Goal: Task Accomplishment & Management: Use online tool/utility

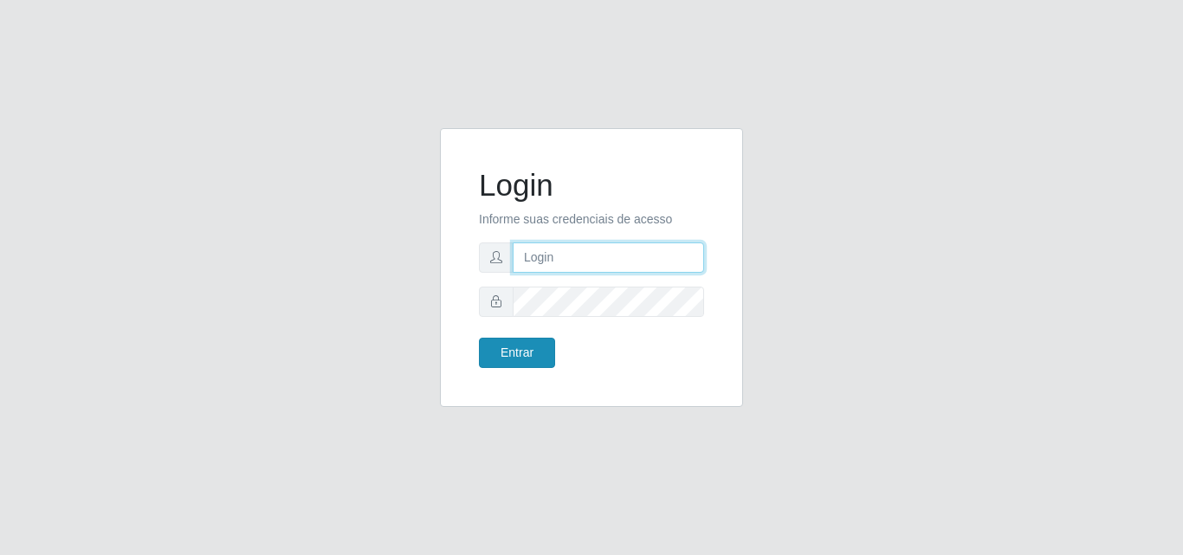
type input "[EMAIL_ADDRESS][DOMAIN_NAME]"
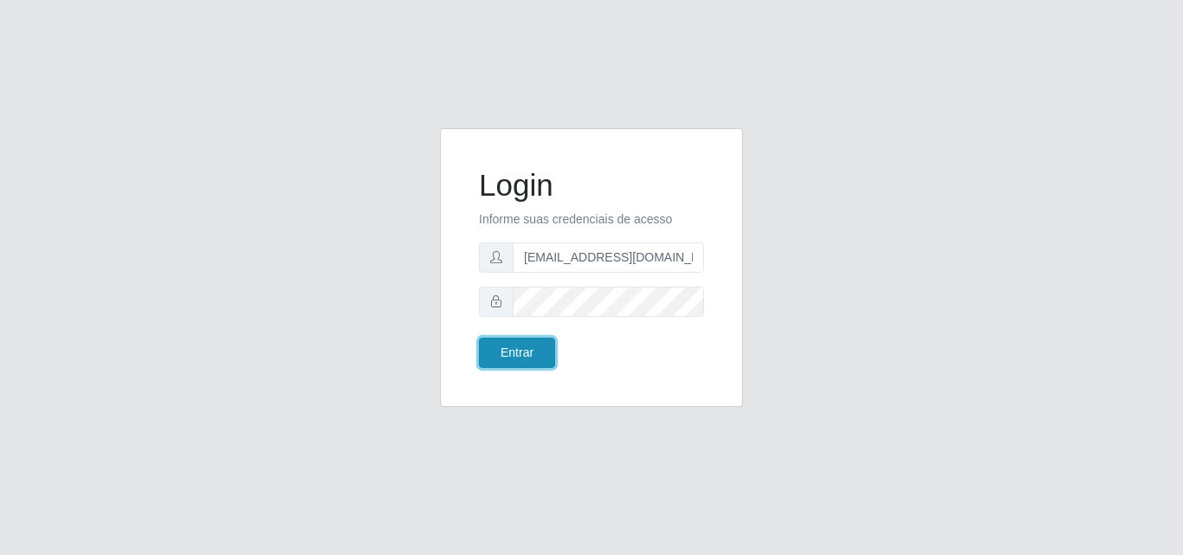
click at [533, 352] on button "Entrar" at bounding box center [517, 353] width 76 height 30
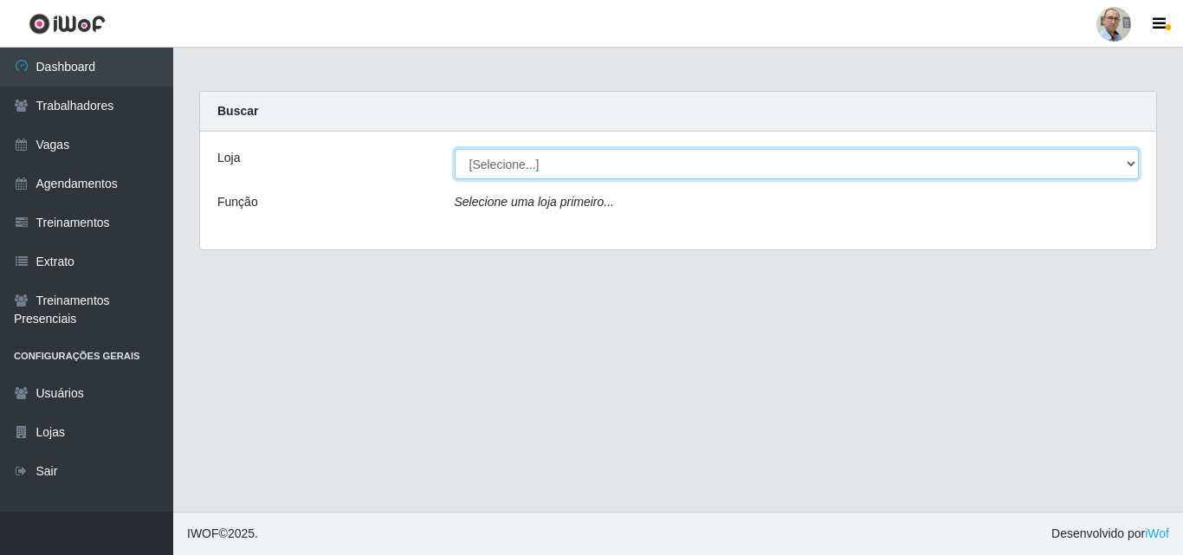
click at [1131, 161] on select "[Selecione...] Mar Vermelho - Loja 04" at bounding box center [797, 164] width 685 height 30
select select "251"
click at [455, 149] on select "[Selecione...] Mar Vermelho - Loja 04" at bounding box center [797, 164] width 685 height 30
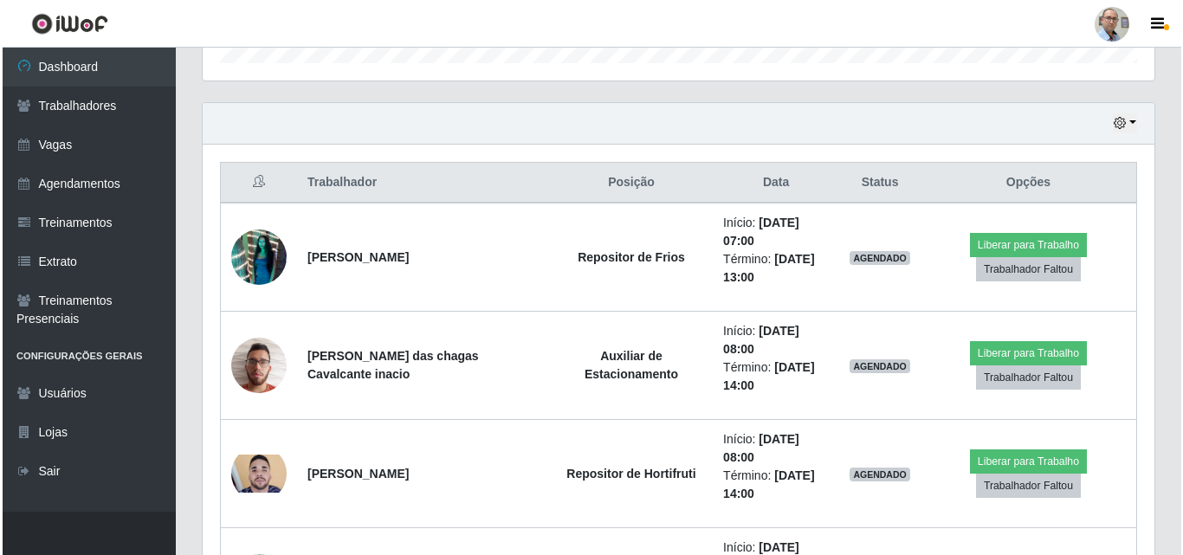
scroll to position [606, 0]
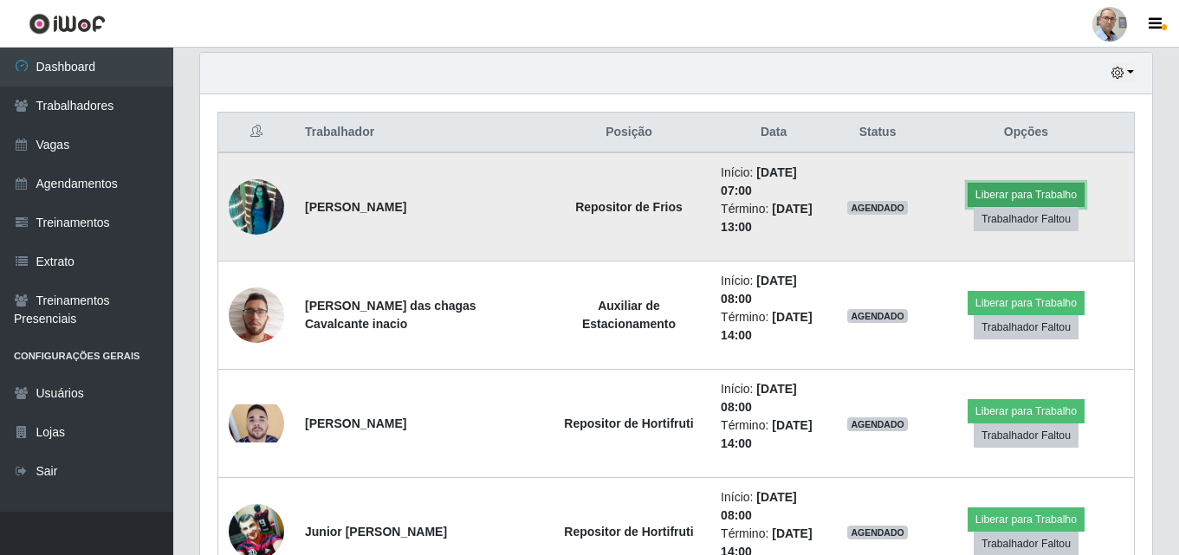
click at [1033, 200] on button "Liberar para Trabalho" at bounding box center [1026, 195] width 117 height 24
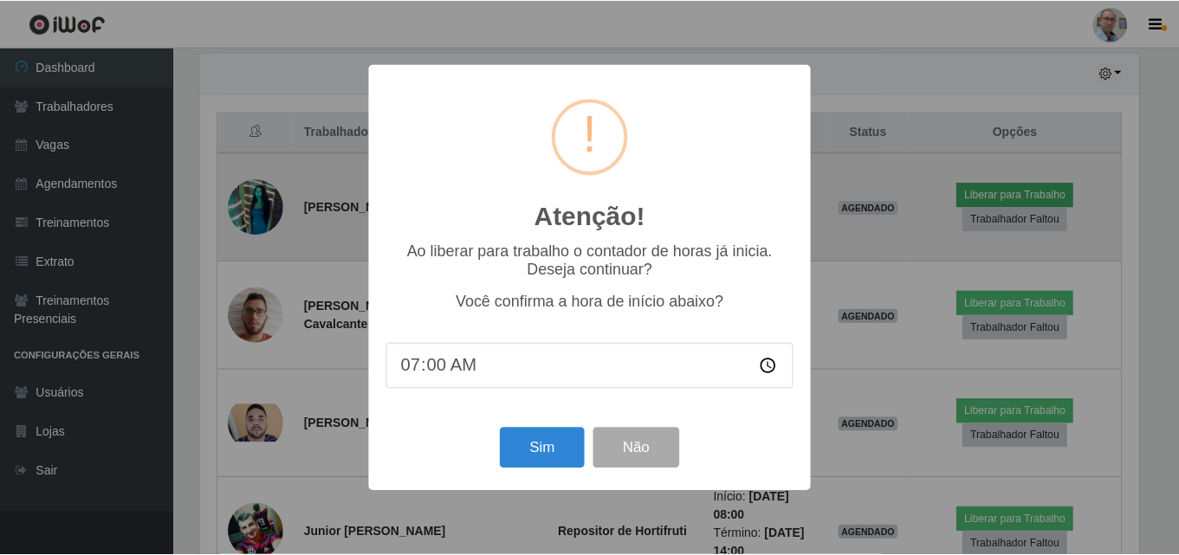
scroll to position [359, 943]
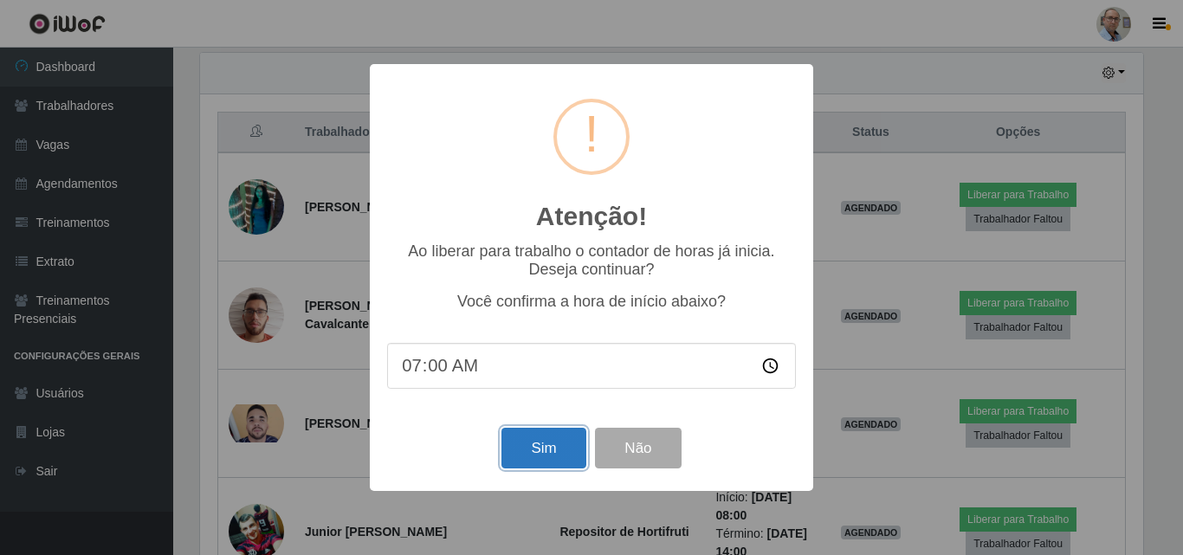
click at [557, 455] on button "Sim" at bounding box center [544, 448] width 84 height 41
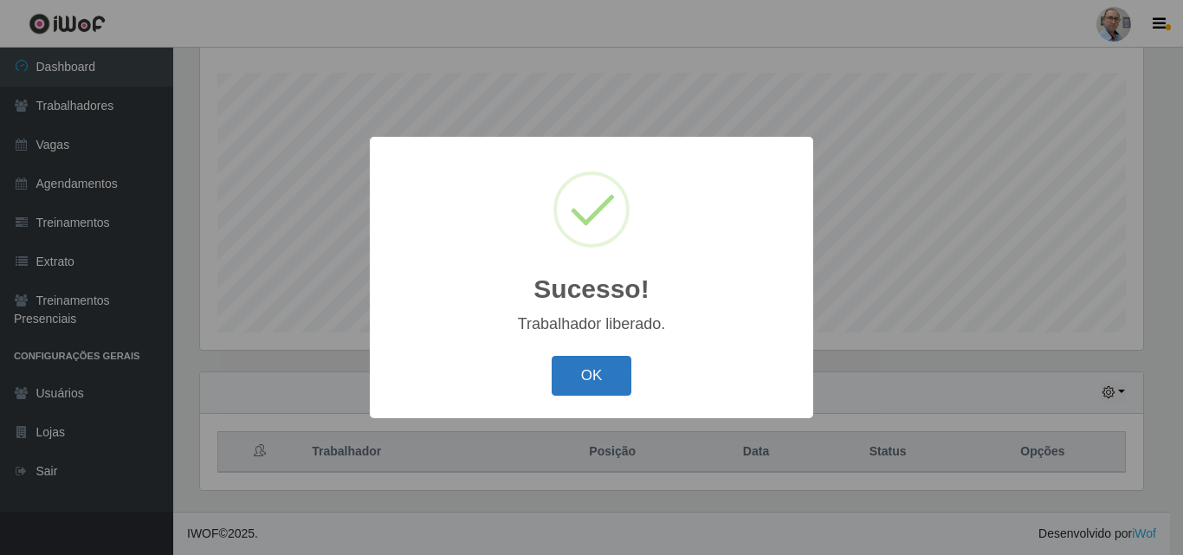
click at [602, 379] on button "OK" at bounding box center [592, 376] width 81 height 41
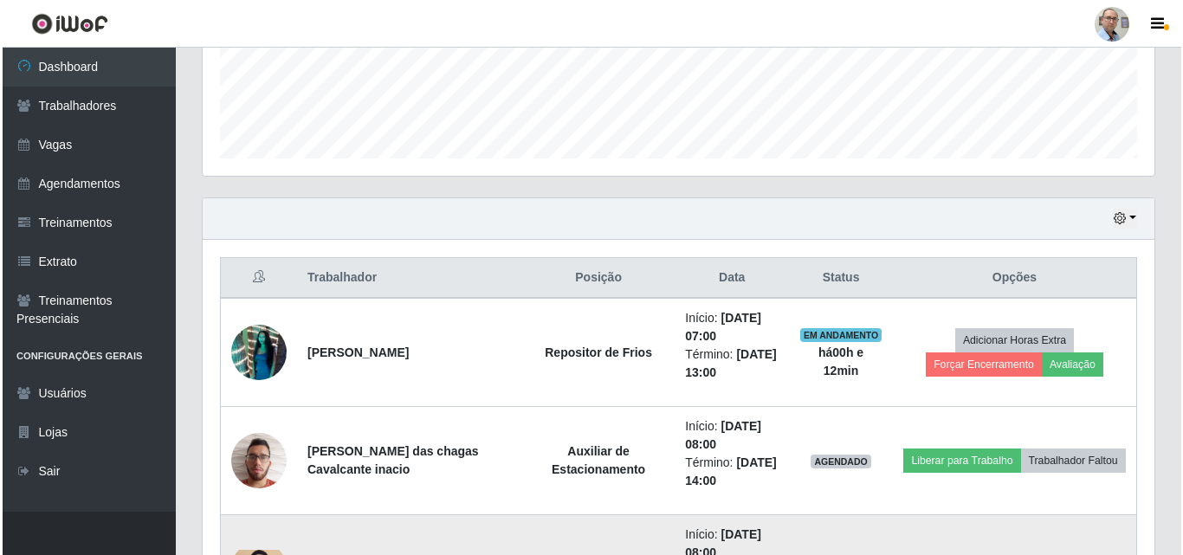
scroll to position [460, 0]
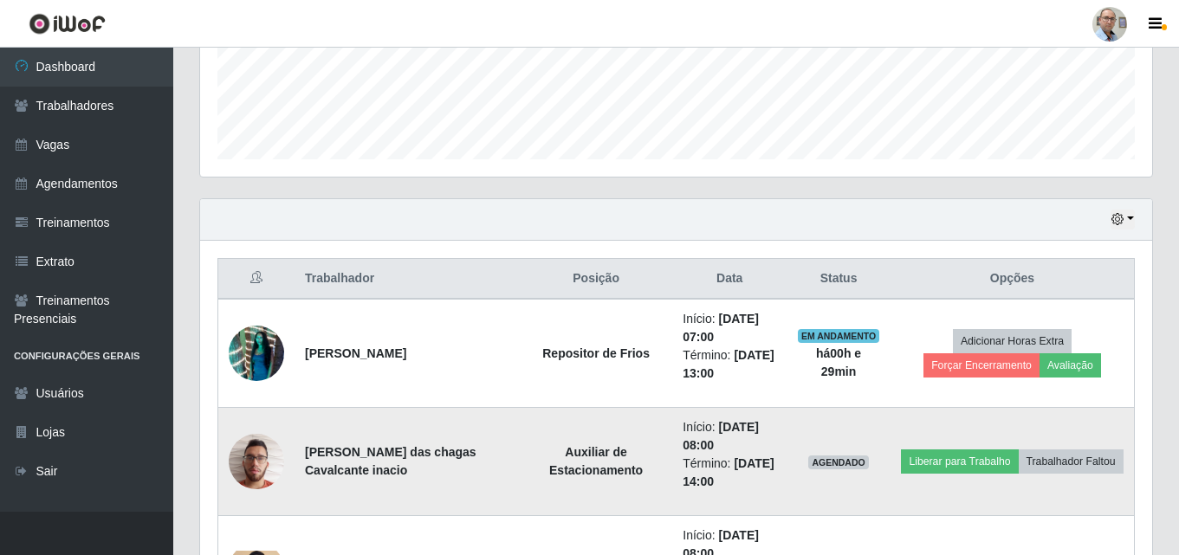
click at [253, 475] on img at bounding box center [256, 461] width 55 height 74
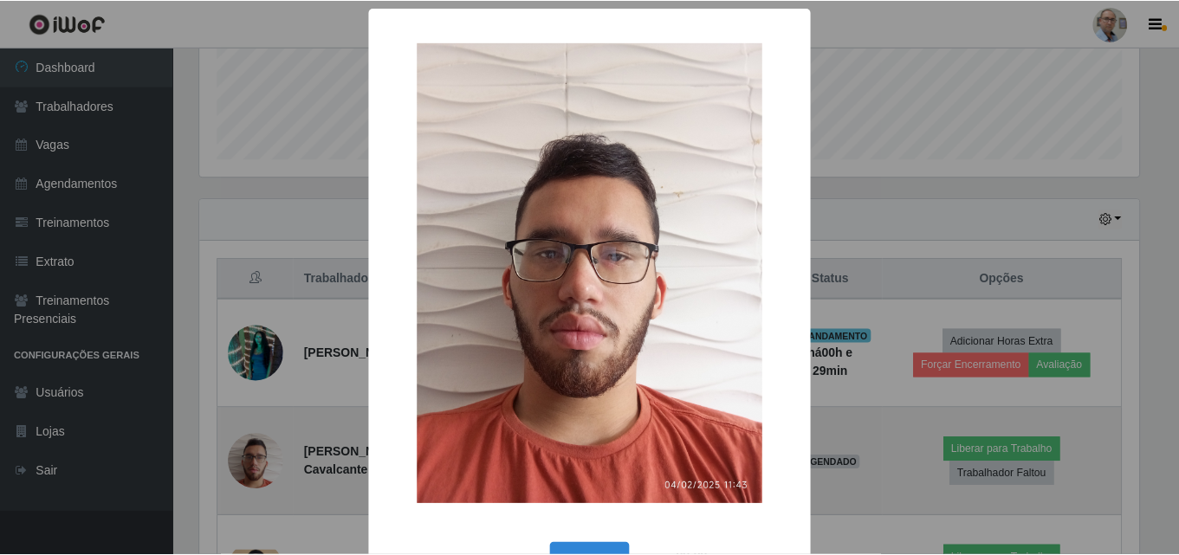
scroll to position [359, 943]
click at [253, 475] on div "× OK Cancel" at bounding box center [591, 277] width 1183 height 555
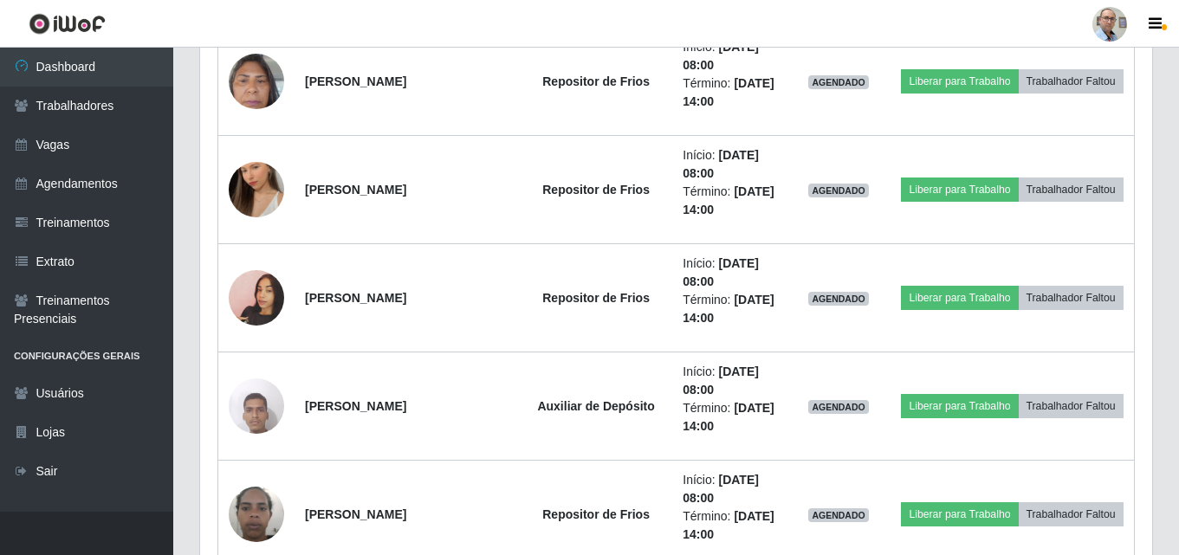
scroll to position [1759, 0]
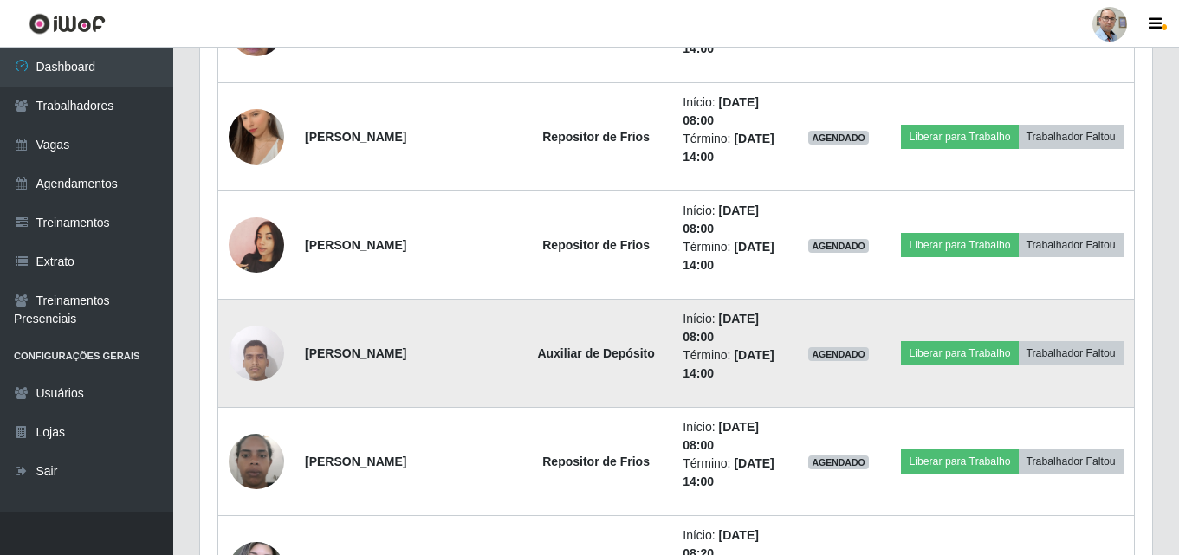
click at [250, 370] on img at bounding box center [256, 353] width 55 height 74
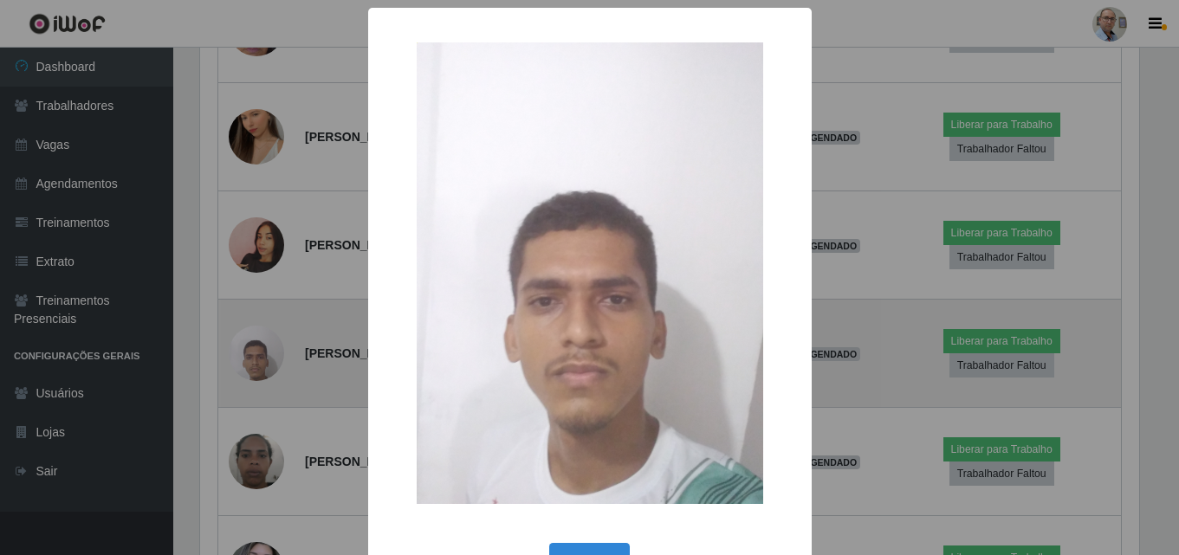
scroll to position [359, 943]
click at [250, 370] on div "× OK Cancel" at bounding box center [591, 277] width 1183 height 555
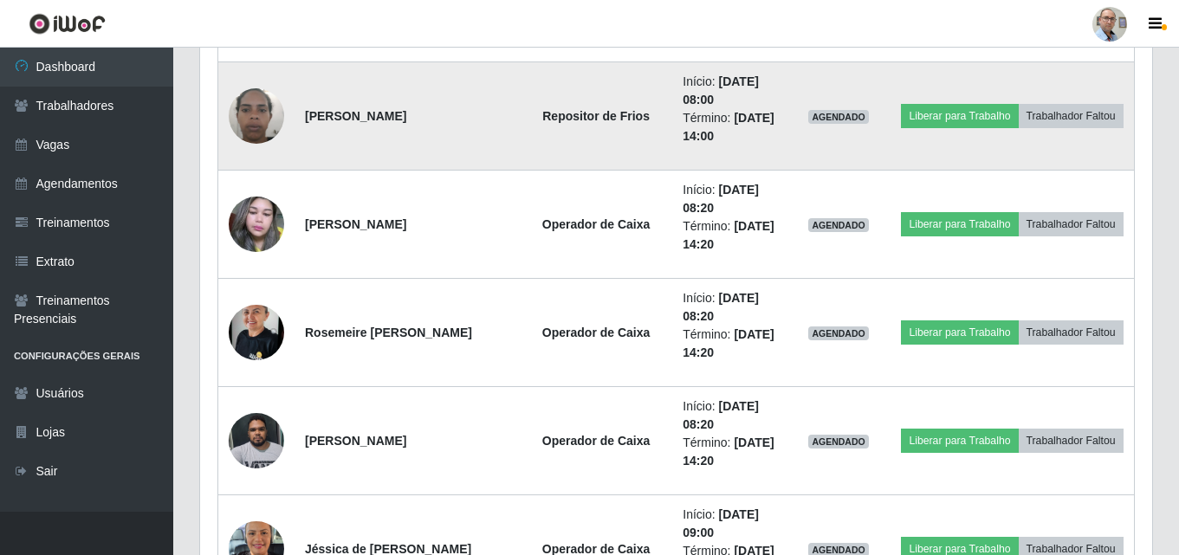
scroll to position [2106, 0]
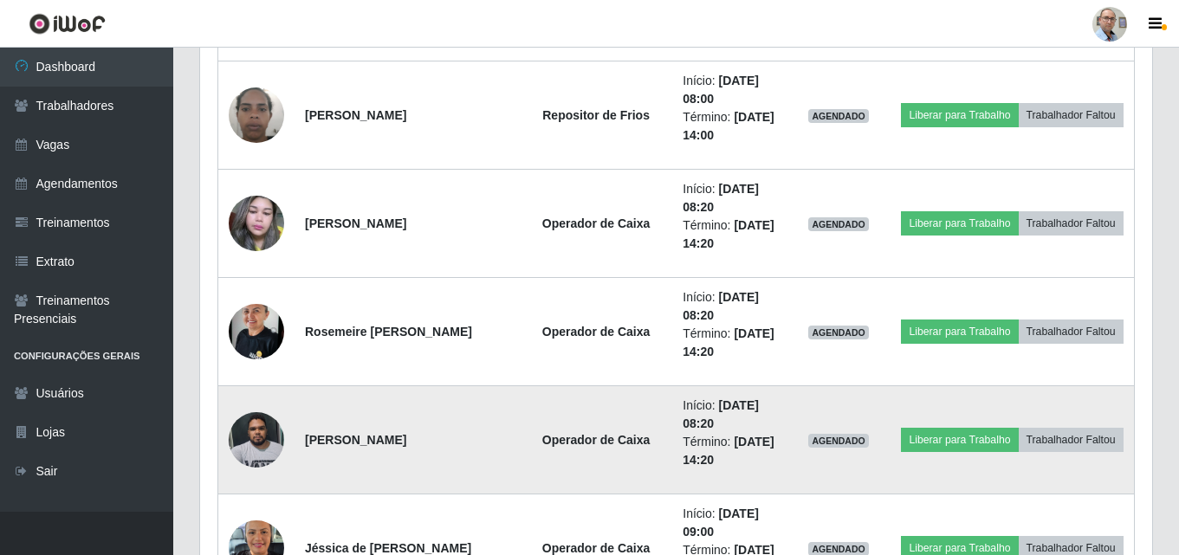
click at [263, 432] on img at bounding box center [256, 440] width 55 height 74
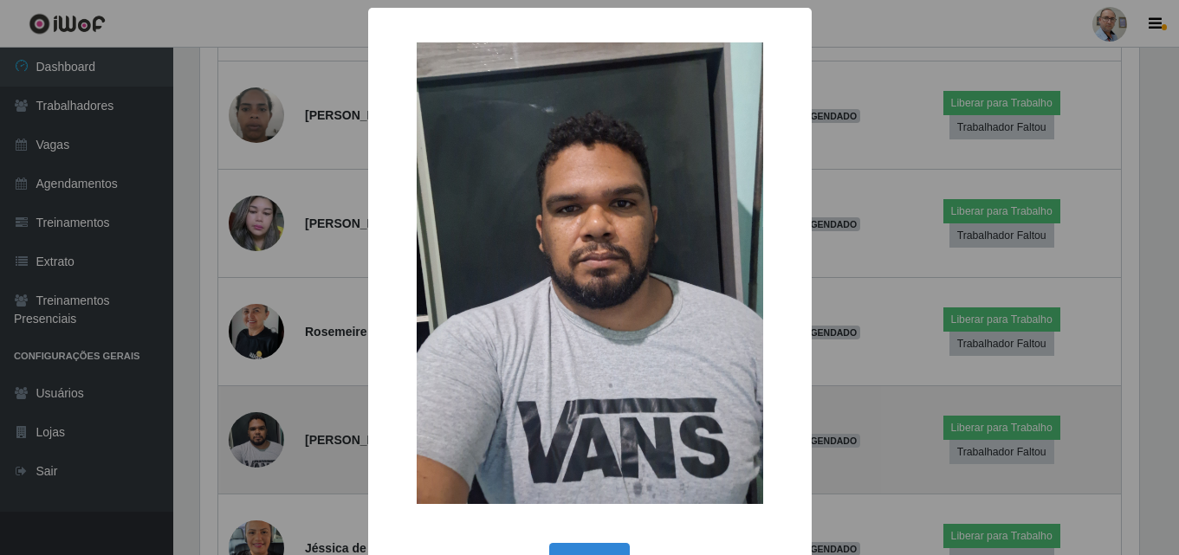
scroll to position [359, 943]
click at [263, 432] on div "× OK Cancel" at bounding box center [591, 277] width 1183 height 555
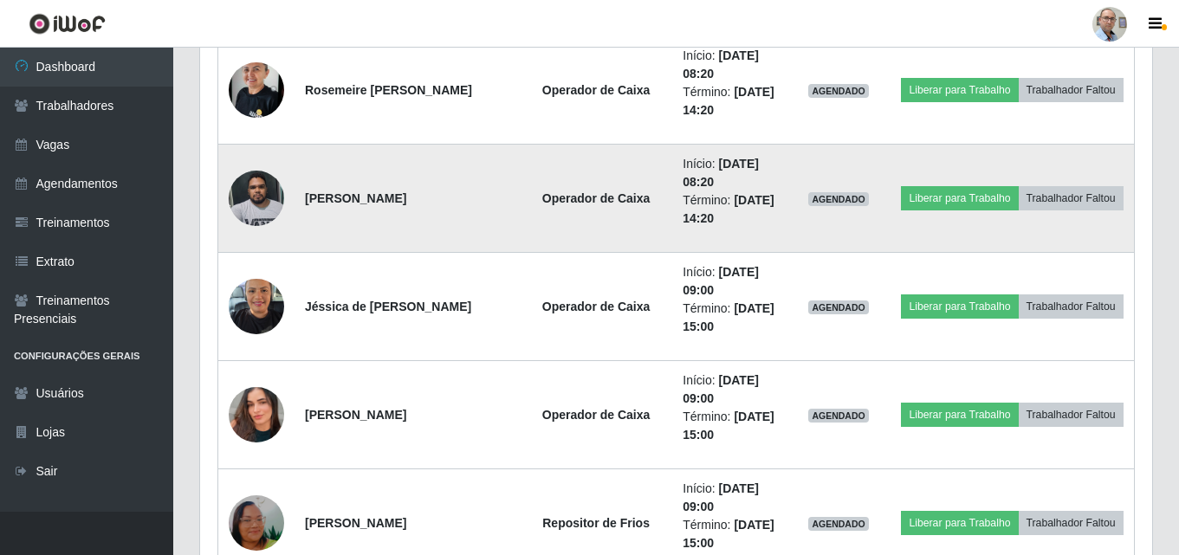
scroll to position [2452, 0]
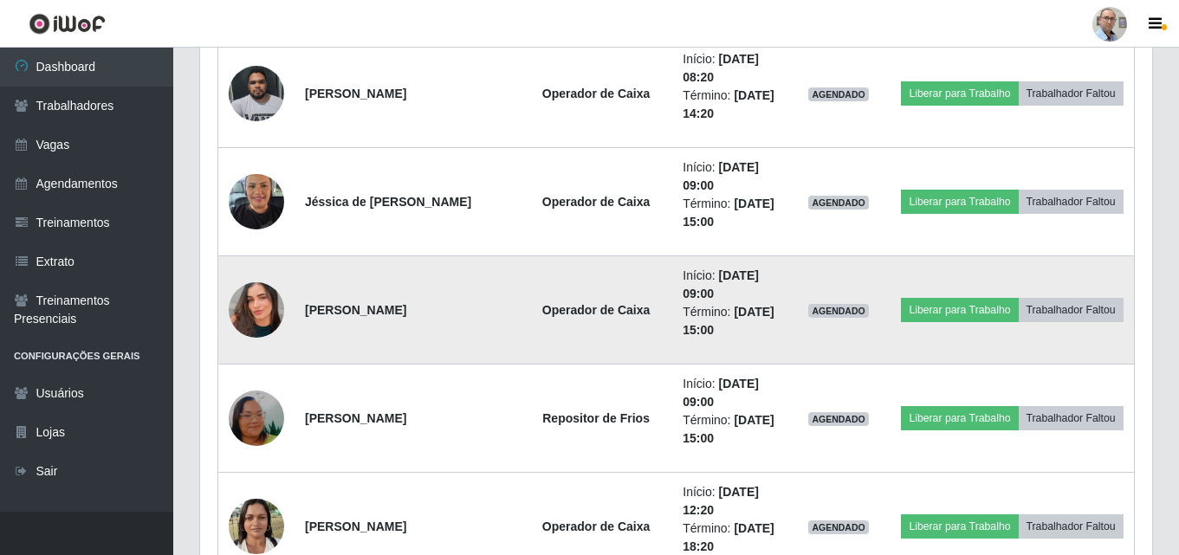
click at [256, 329] on img at bounding box center [256, 310] width 55 height 99
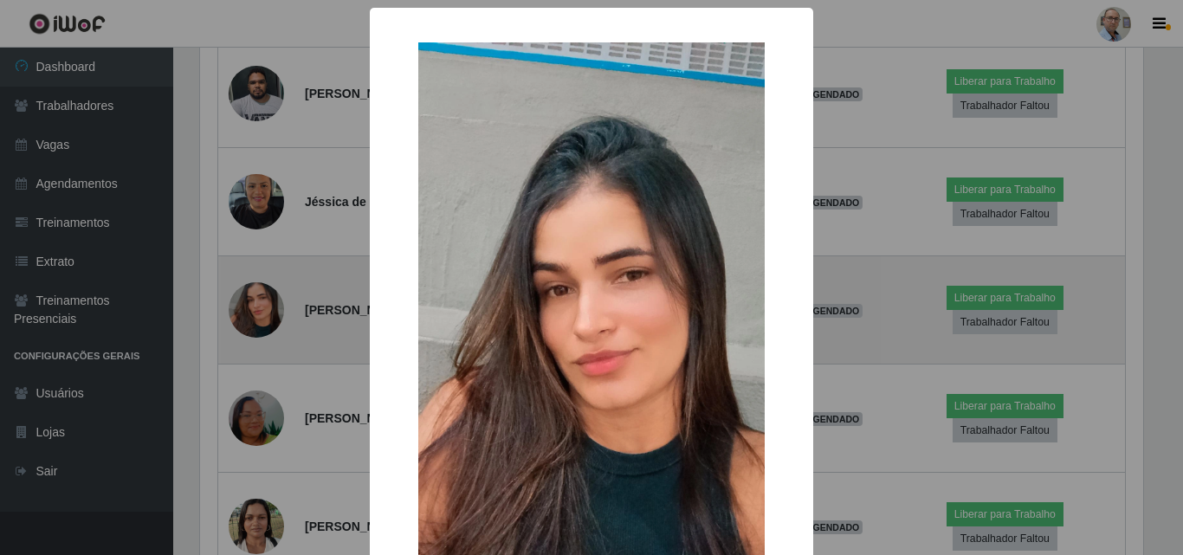
click at [256, 329] on div "× OK Cancel" at bounding box center [591, 277] width 1183 height 555
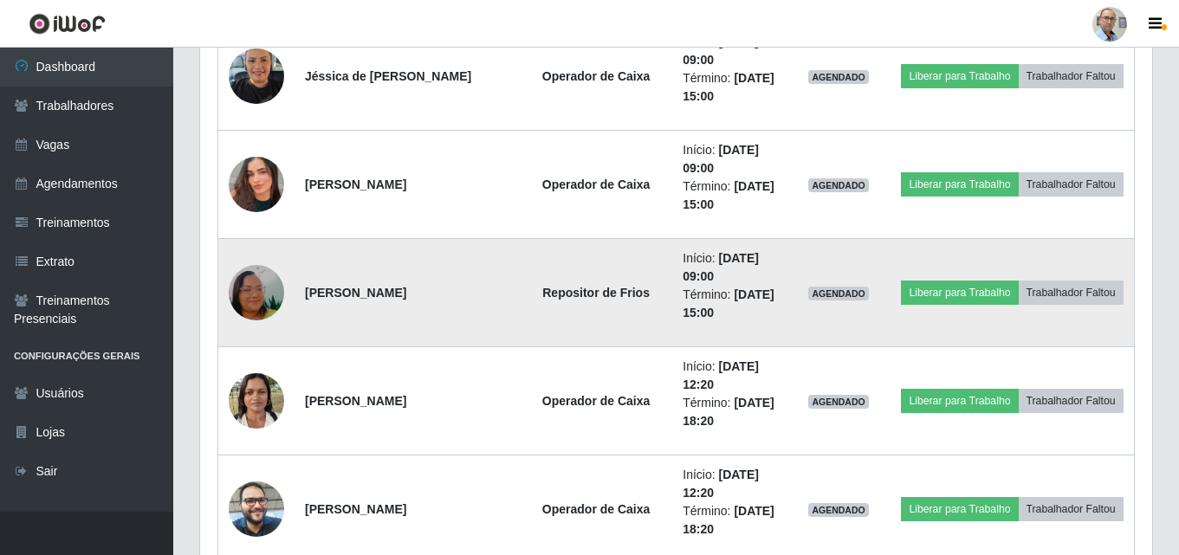
scroll to position [2712, 0]
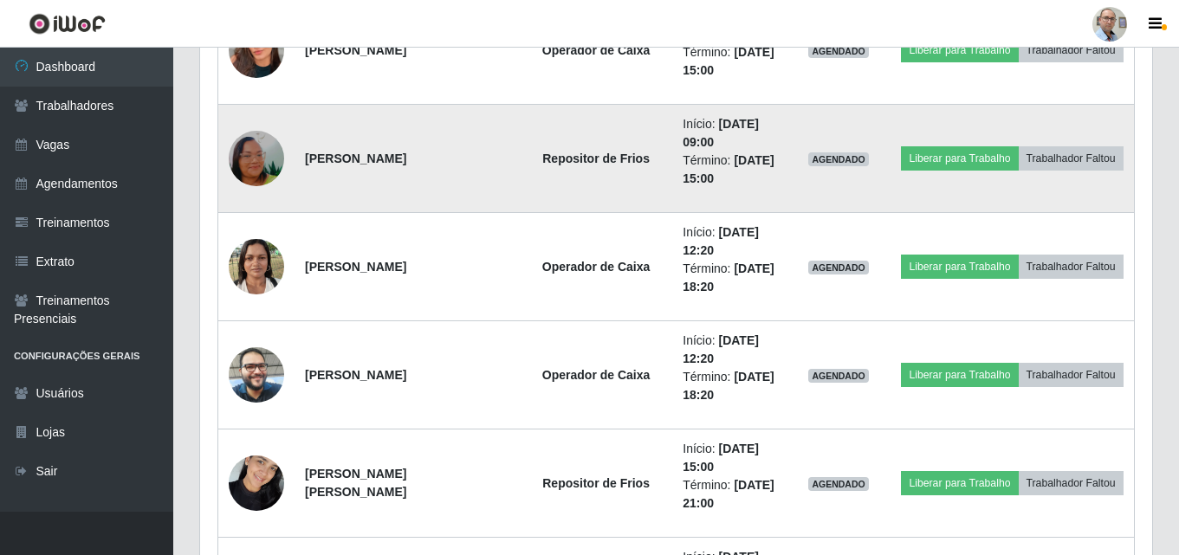
click at [252, 388] on img at bounding box center [256, 375] width 55 height 74
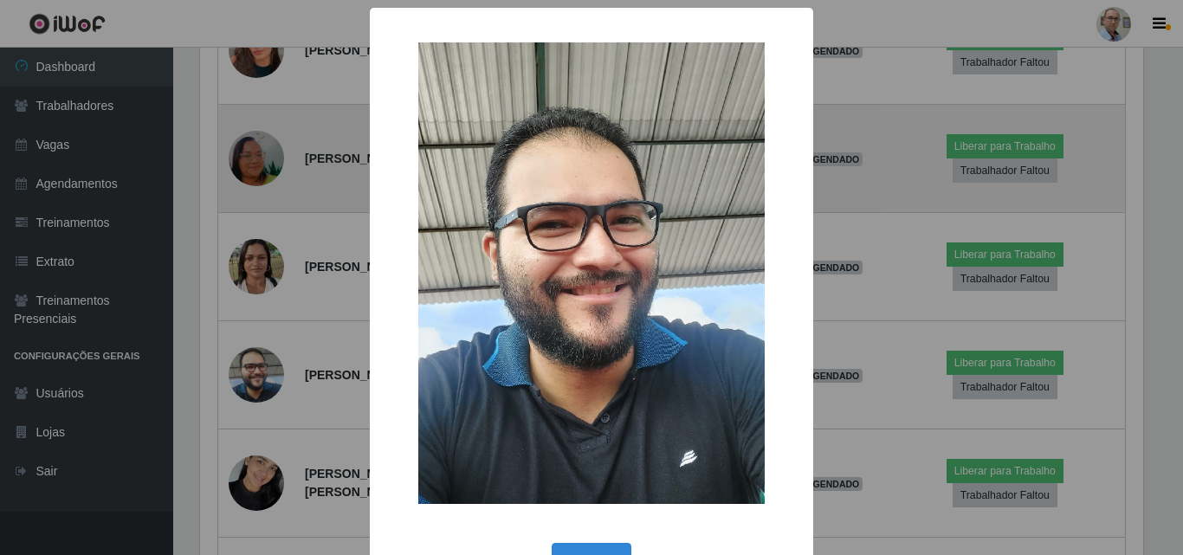
click at [252, 388] on div "× OK Cancel" at bounding box center [591, 277] width 1183 height 555
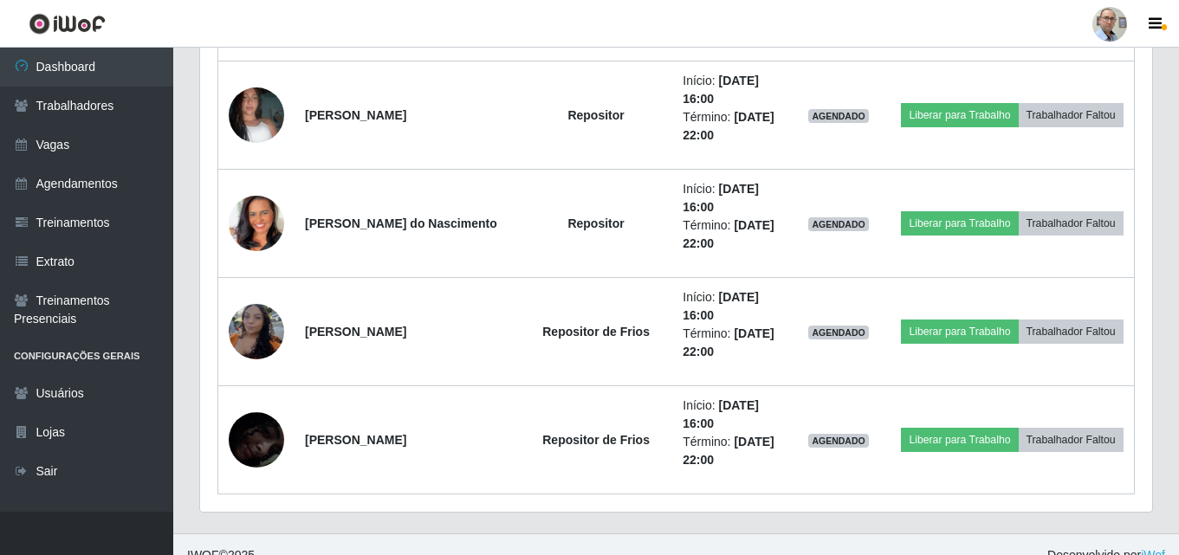
scroll to position [4293, 0]
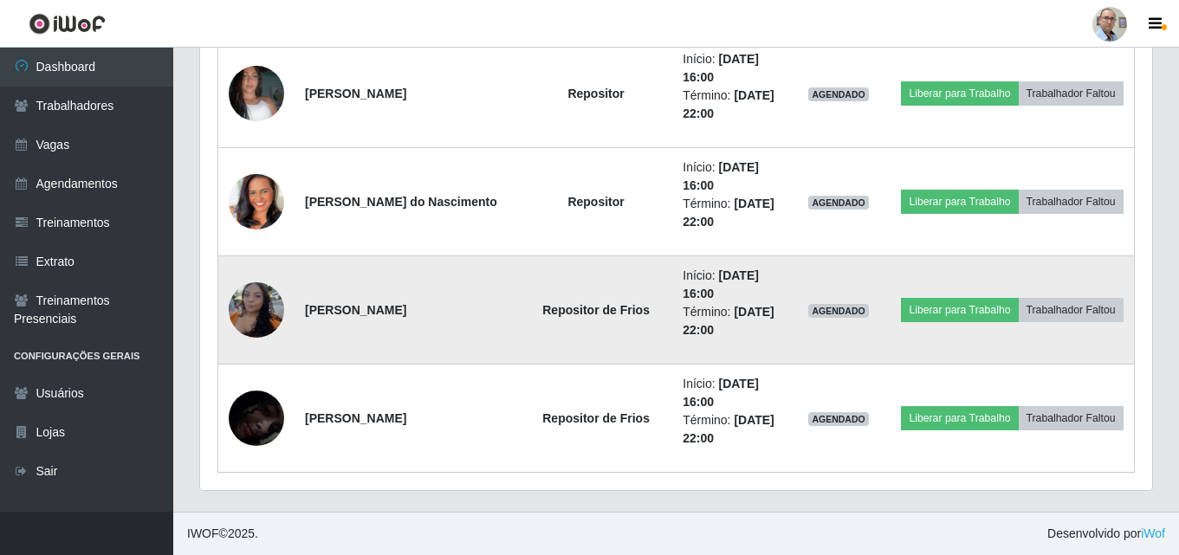
click at [271, 327] on img at bounding box center [256, 311] width 55 height 74
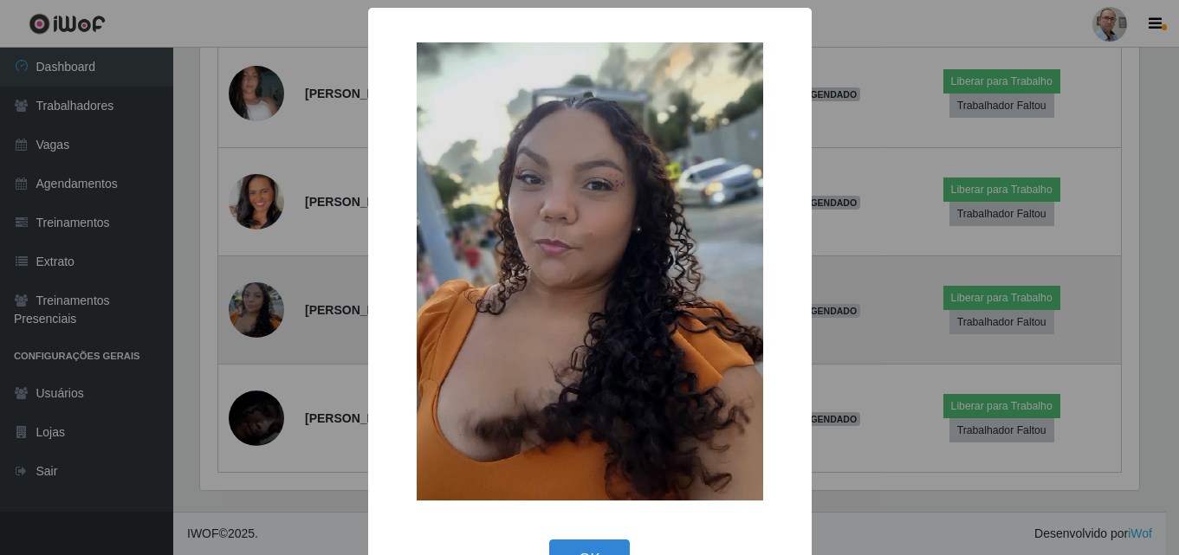
scroll to position [0, 0]
click at [271, 327] on div "× OK Cancel" at bounding box center [591, 277] width 1183 height 555
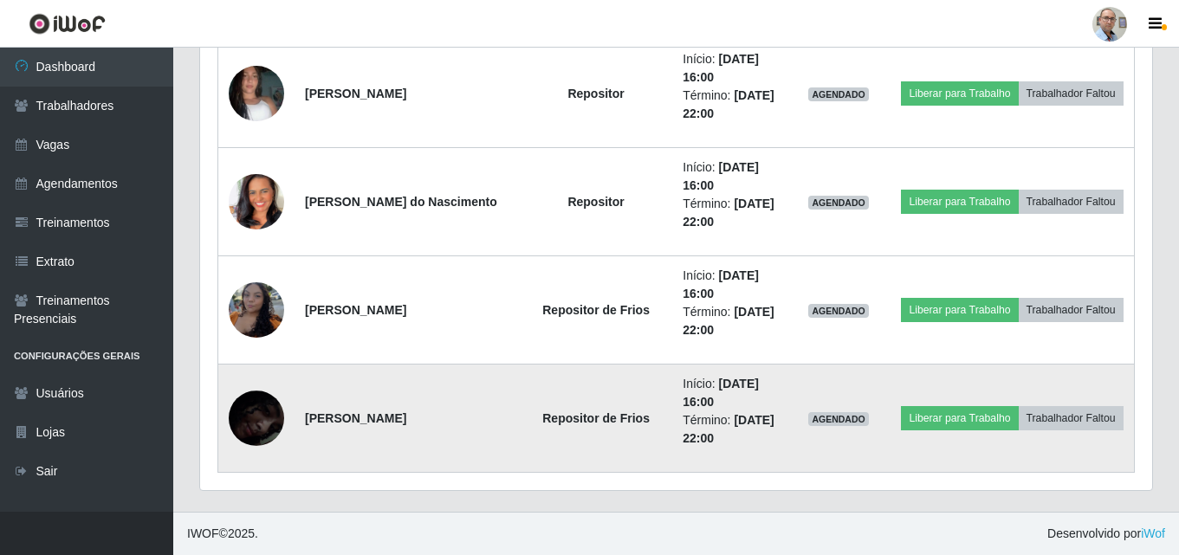
click at [250, 403] on img at bounding box center [256, 419] width 55 height 120
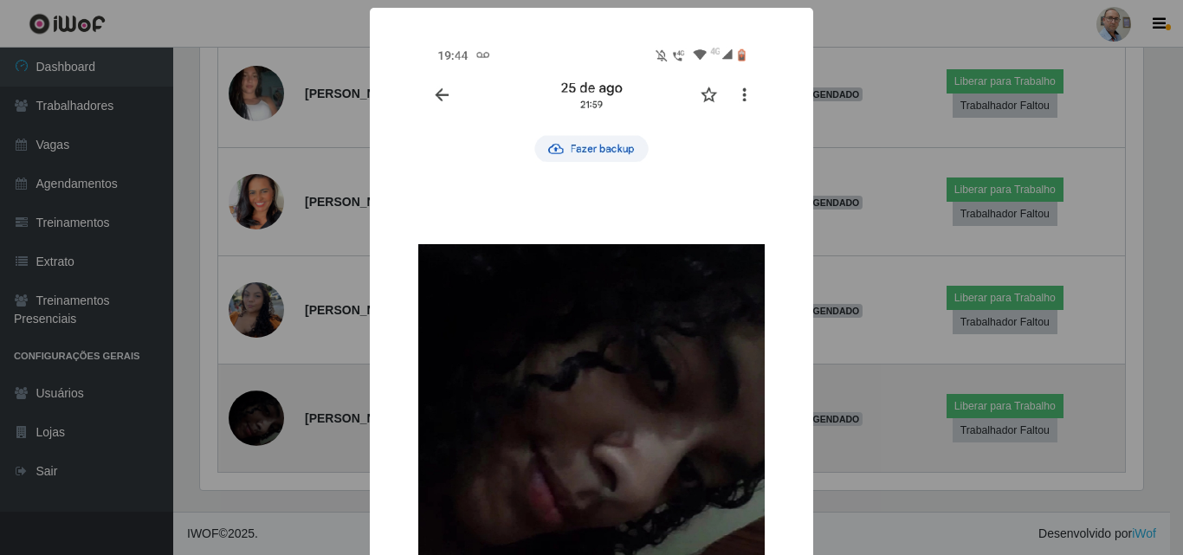
click at [250, 403] on div "× OK Cancel" at bounding box center [591, 277] width 1183 height 555
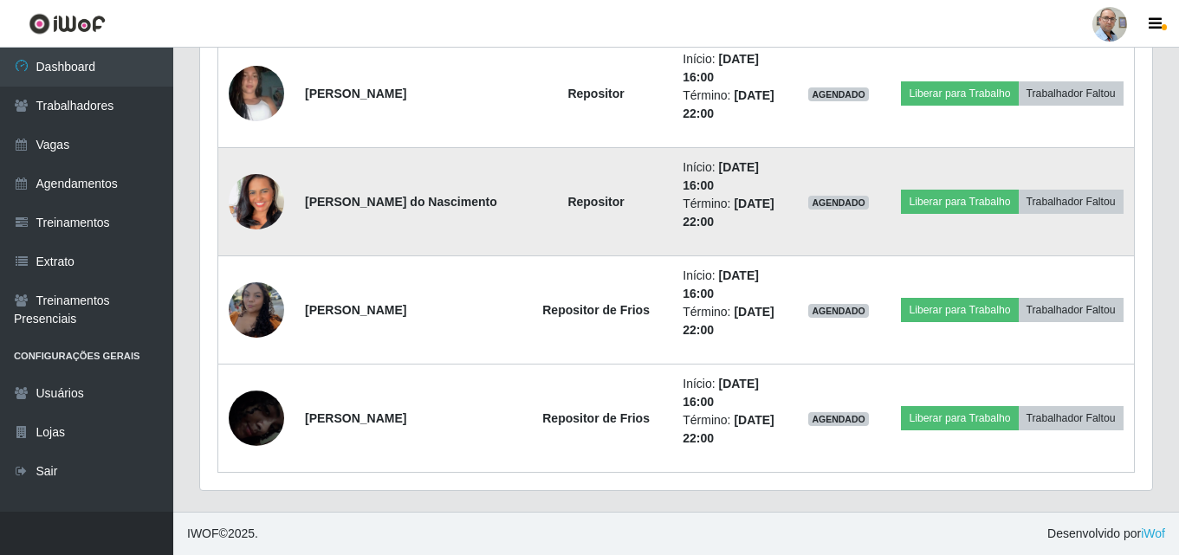
click at [250, 220] on img at bounding box center [256, 201] width 55 height 99
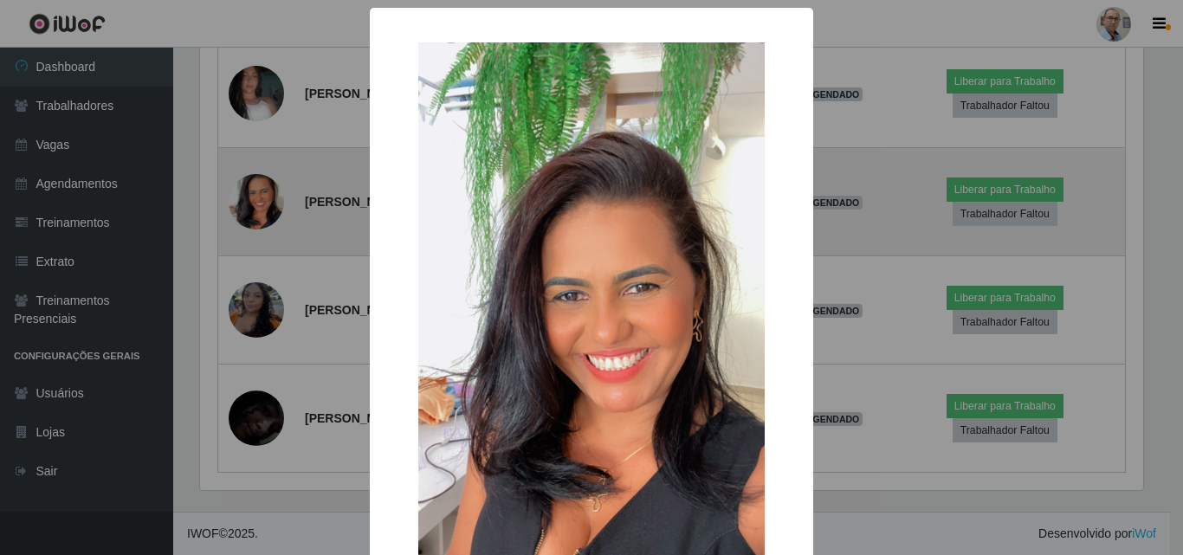
click at [250, 220] on div "× OK Cancel" at bounding box center [591, 277] width 1183 height 555
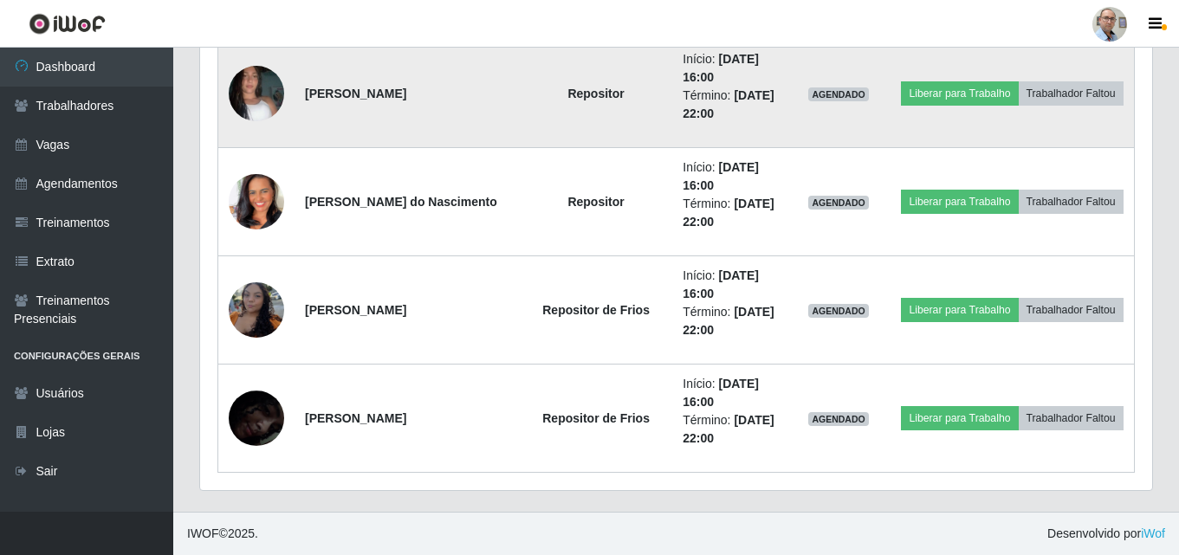
click at [254, 97] on img at bounding box center [256, 93] width 55 height 99
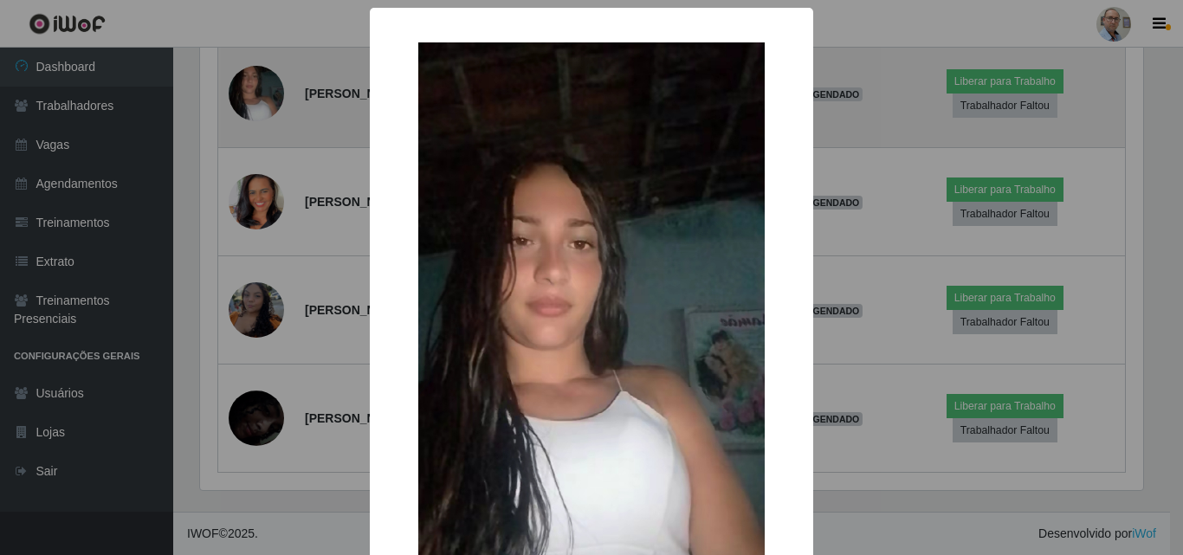
click at [254, 97] on div "× OK Cancel" at bounding box center [591, 277] width 1183 height 555
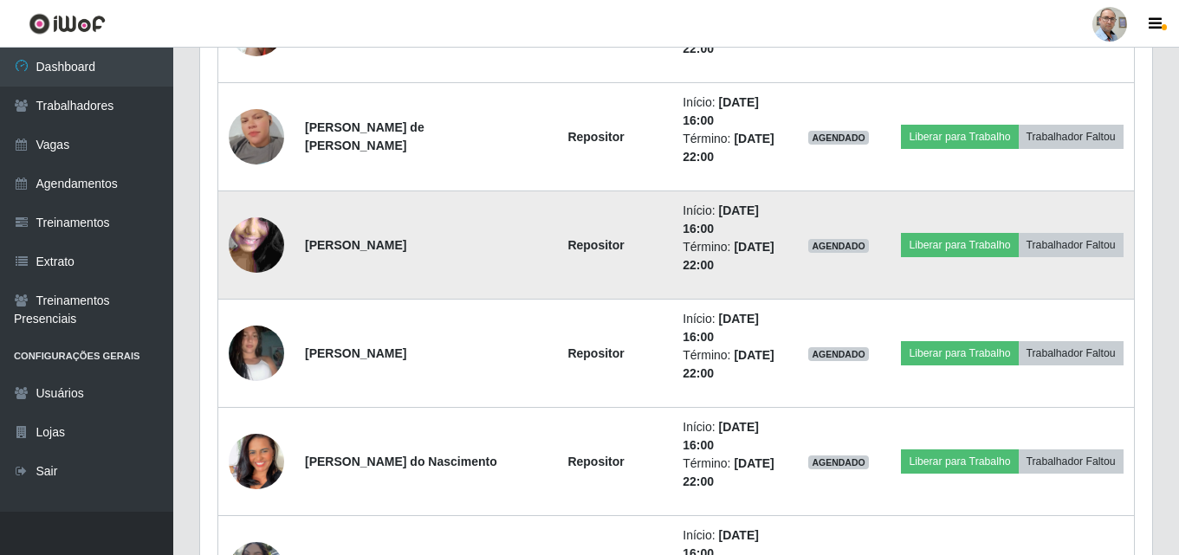
click at [266, 244] on img at bounding box center [256, 246] width 55 height 124
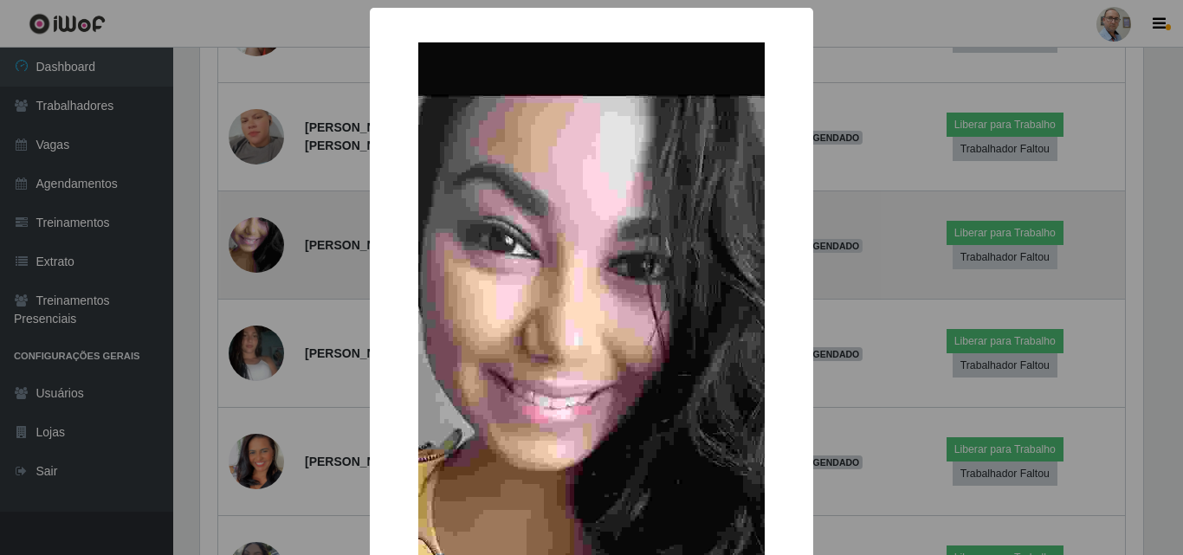
click at [266, 244] on div "× OK Cancel" at bounding box center [591, 277] width 1183 height 555
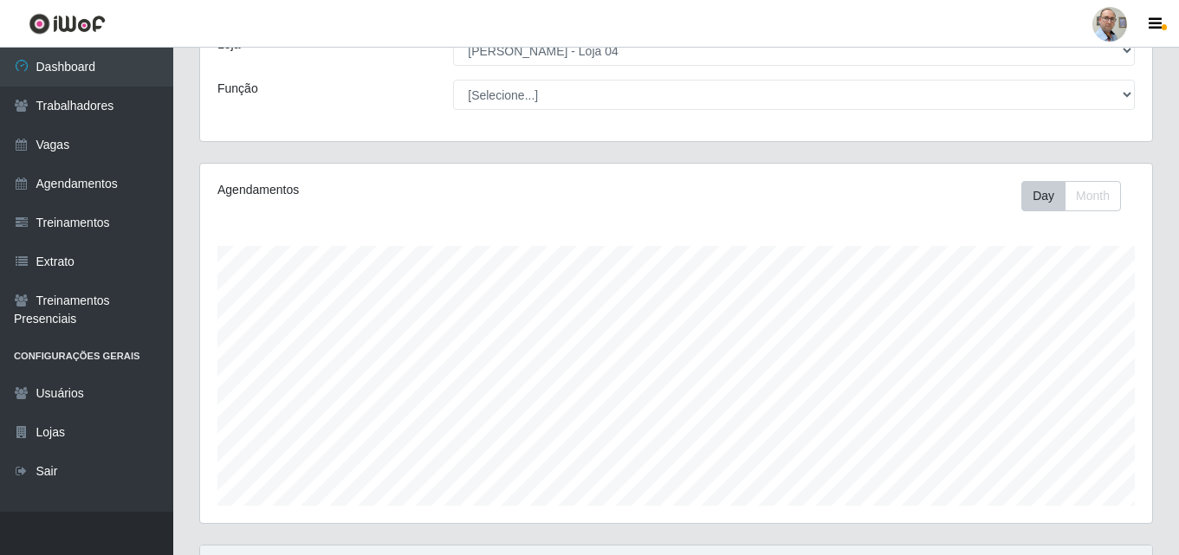
scroll to position [260, 0]
